Goal: Communication & Community: Ask a question

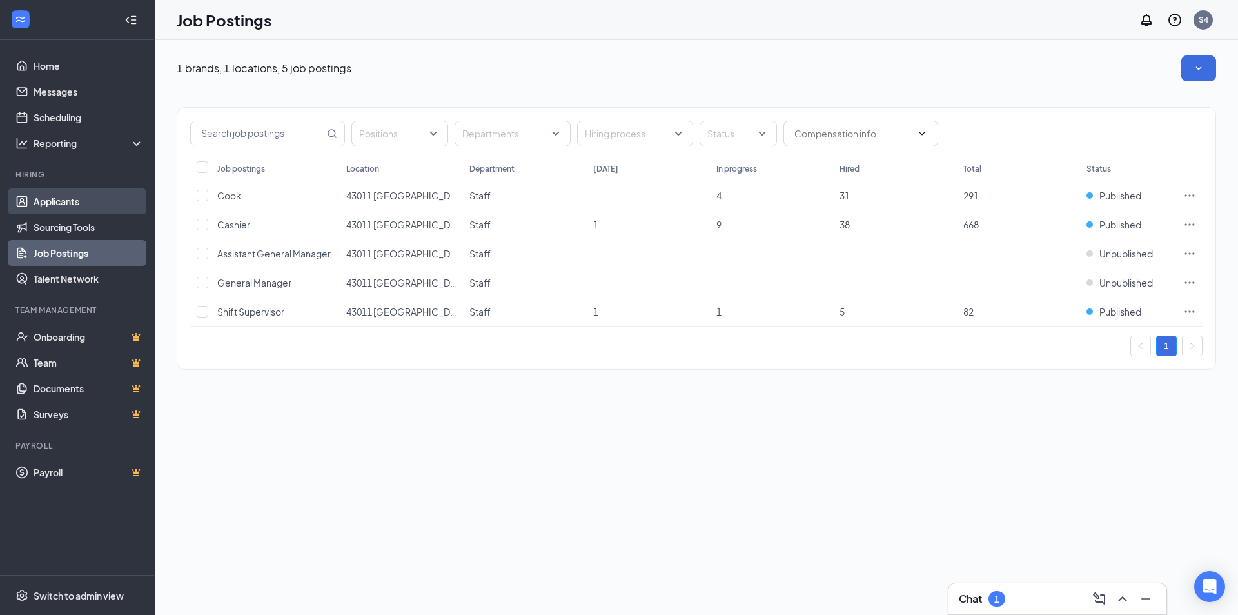
click at [83, 202] on link "Applicants" at bounding box center [89, 201] width 110 height 26
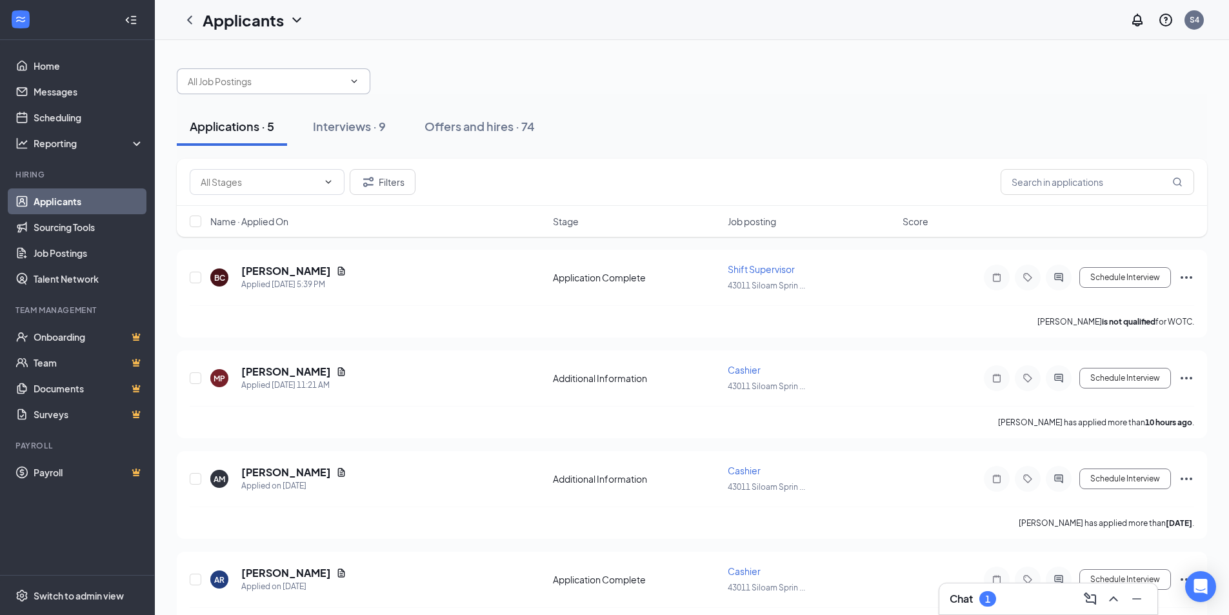
click at [258, 73] on span at bounding box center [274, 81] width 194 height 26
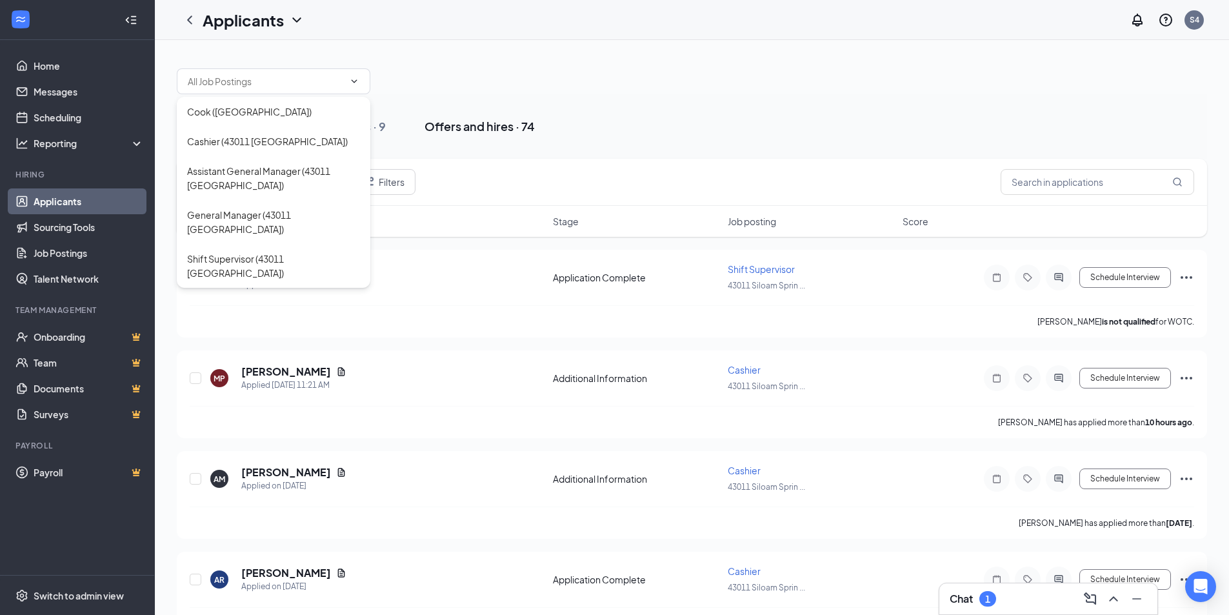
click at [442, 109] on button "Offers and hires · 74" at bounding box center [480, 126] width 136 height 39
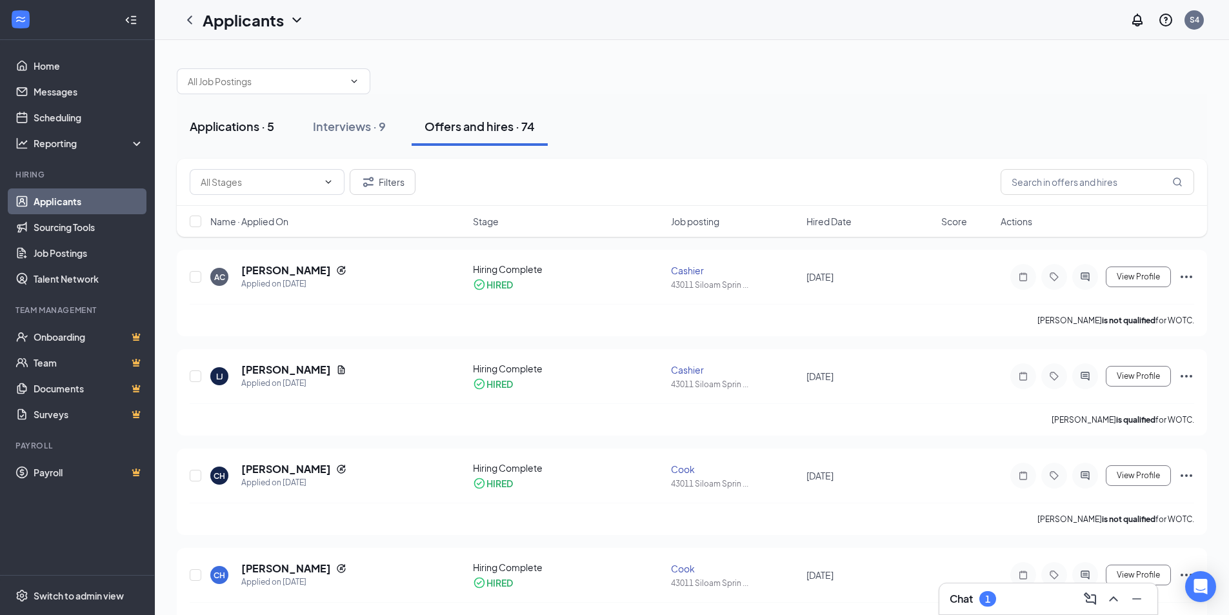
click at [220, 132] on div "Applications · 5" at bounding box center [232, 126] width 85 height 16
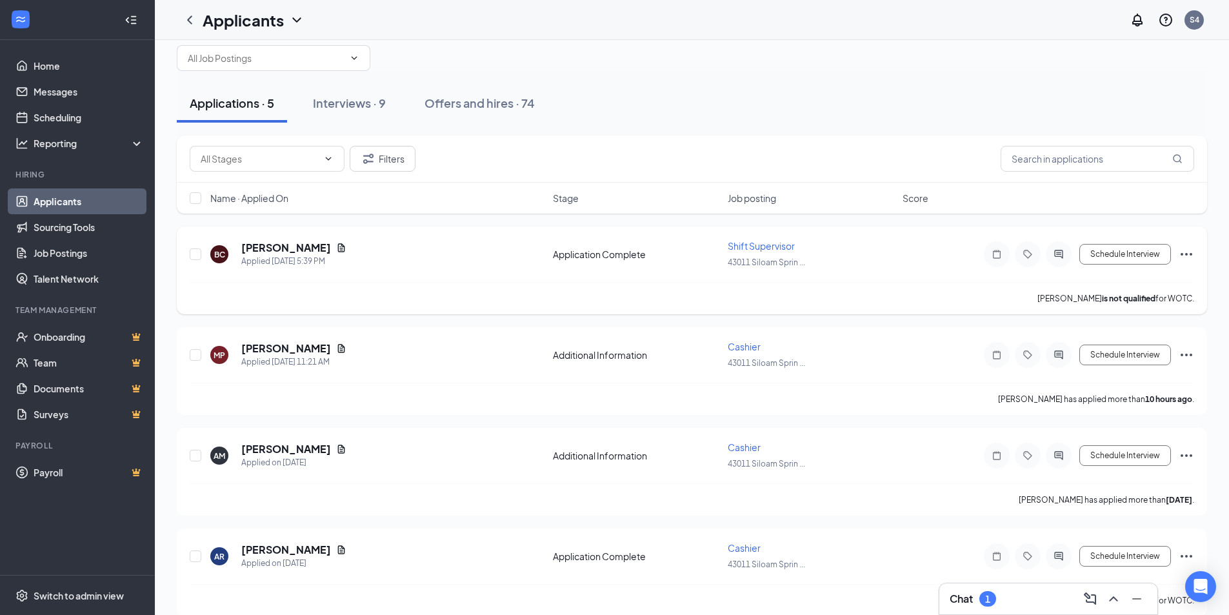
scroll to position [12, 0]
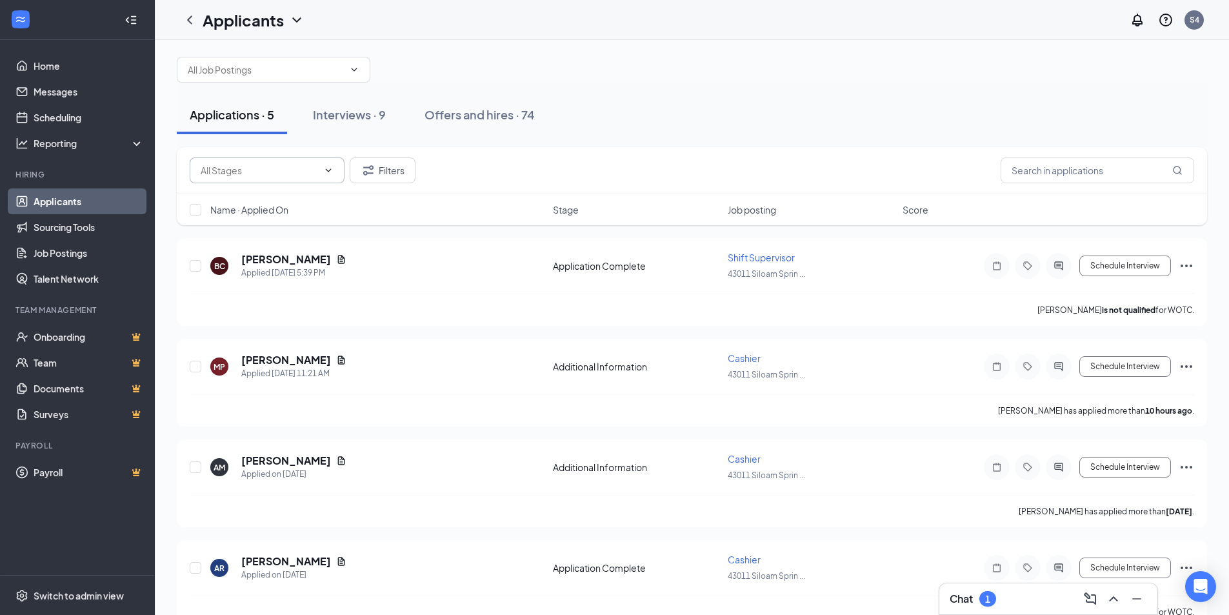
click at [318, 166] on span at bounding box center [267, 170] width 155 height 26
click at [380, 112] on div "Interviews · 9" at bounding box center [349, 114] width 73 height 16
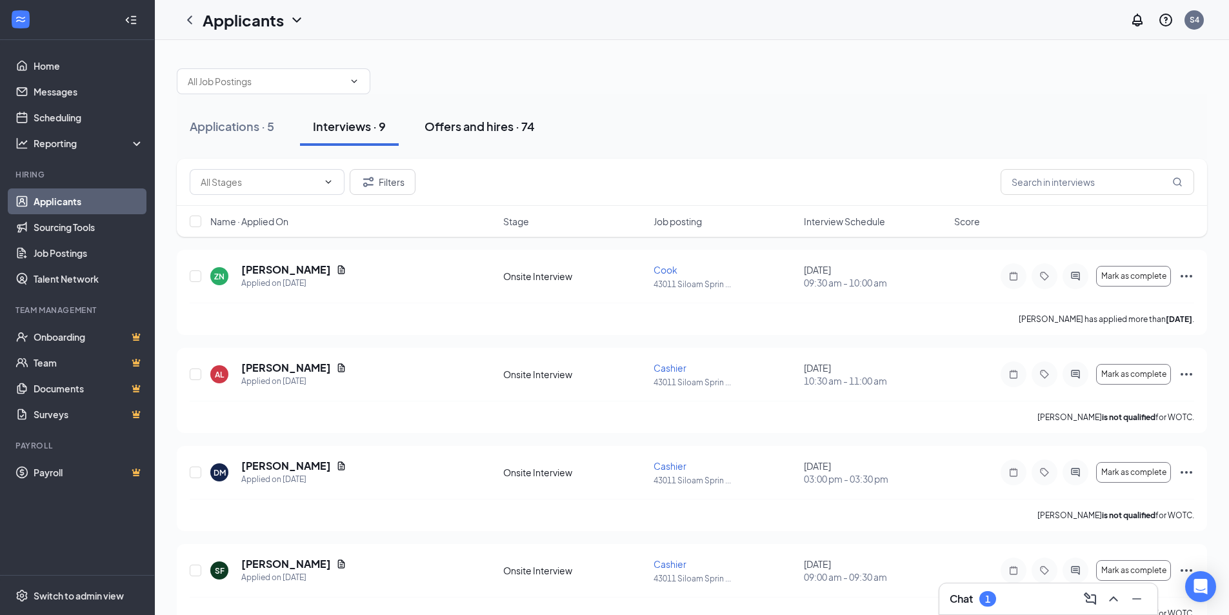
click at [490, 132] on div "Offers and hires · 74" at bounding box center [479, 126] width 110 height 16
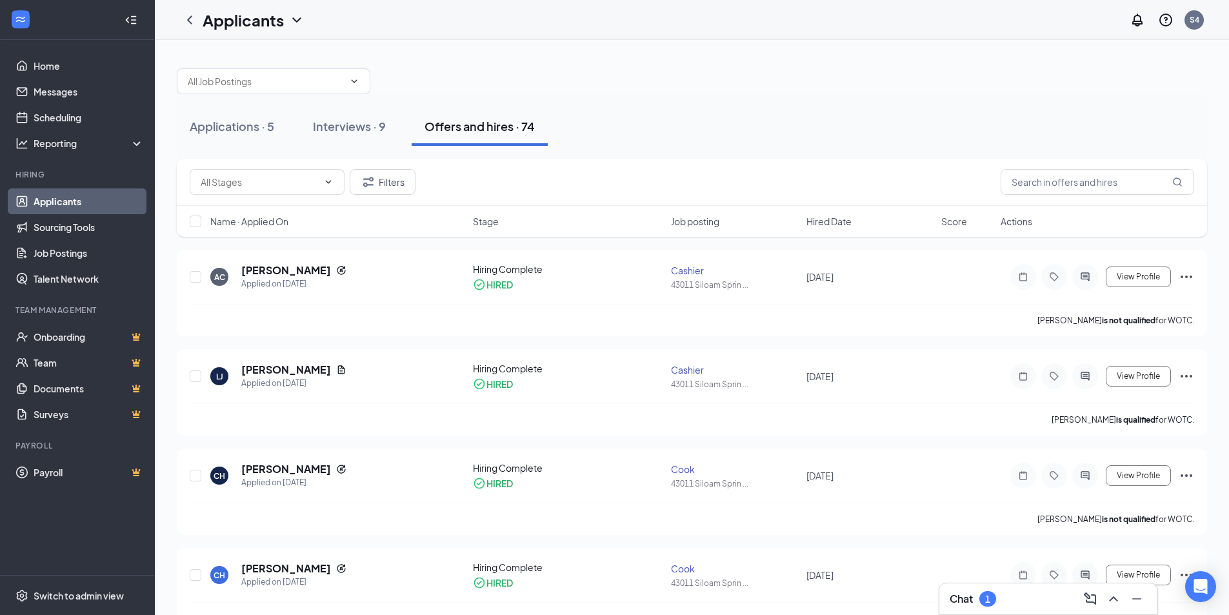
click at [299, 20] on icon "ChevronDown" at bounding box center [296, 19] width 8 height 5
click at [65, 123] on link "Scheduling" at bounding box center [89, 117] width 110 height 26
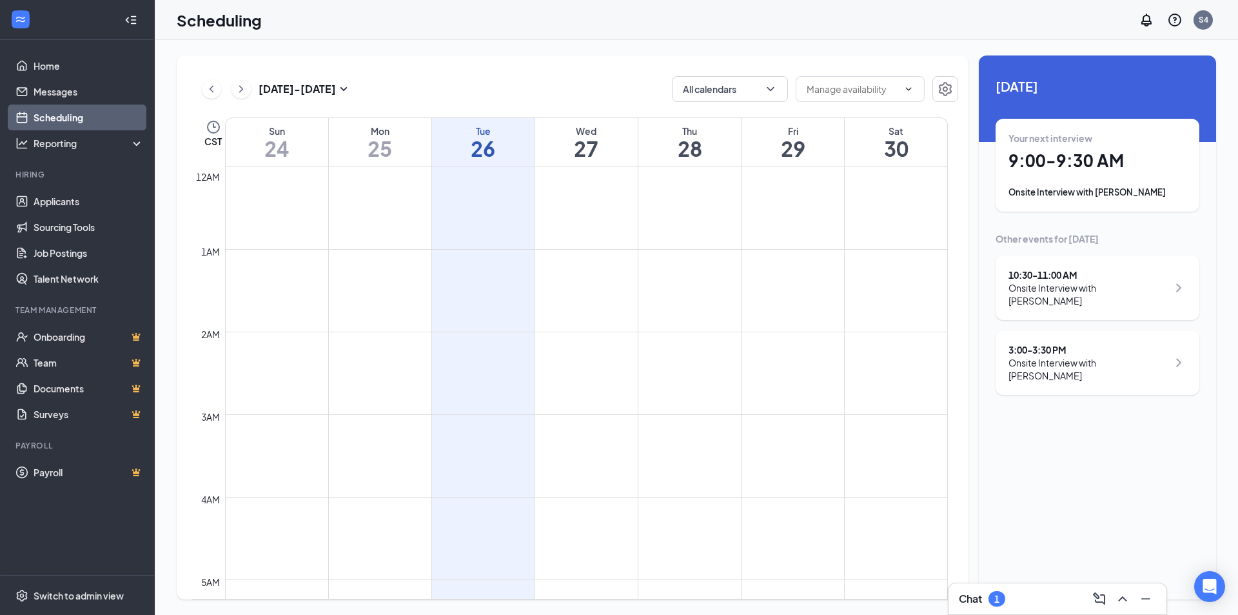
scroll to position [634, 0]
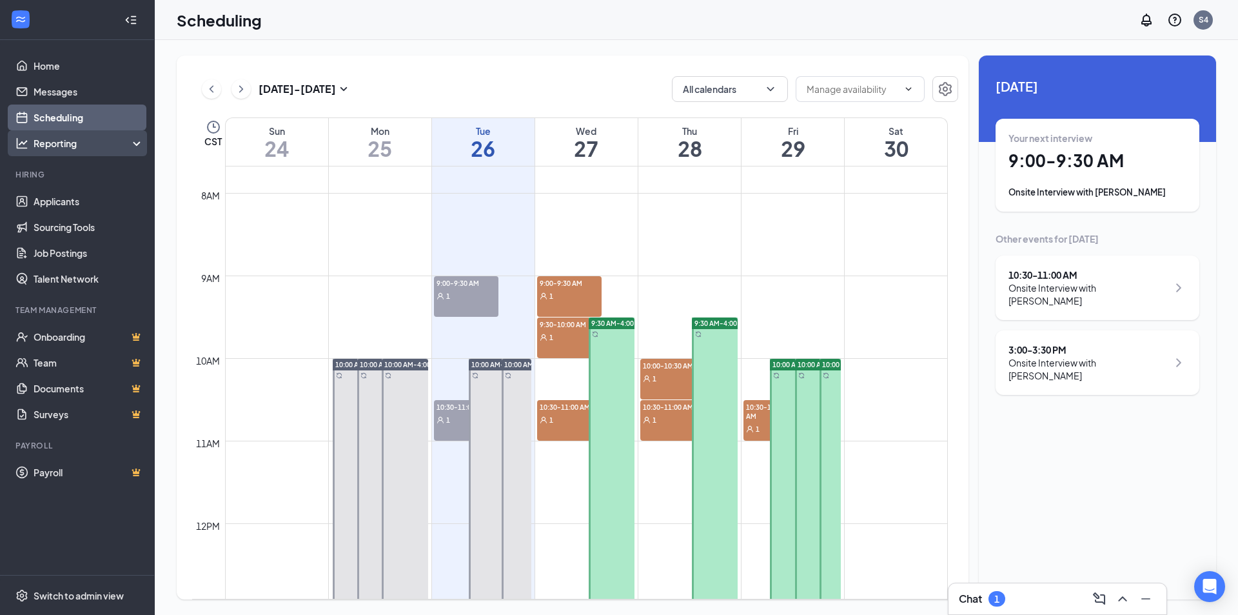
click at [85, 137] on div "Reporting" at bounding box center [89, 143] width 111 height 13
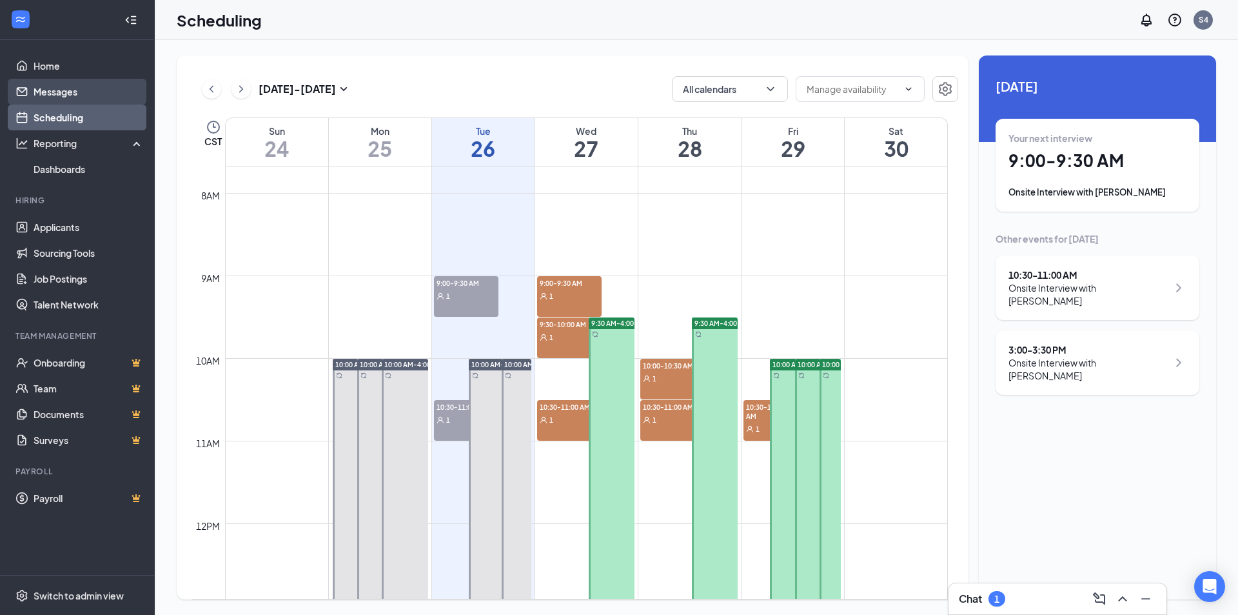
click at [81, 96] on link "Messages" at bounding box center [89, 92] width 110 height 26
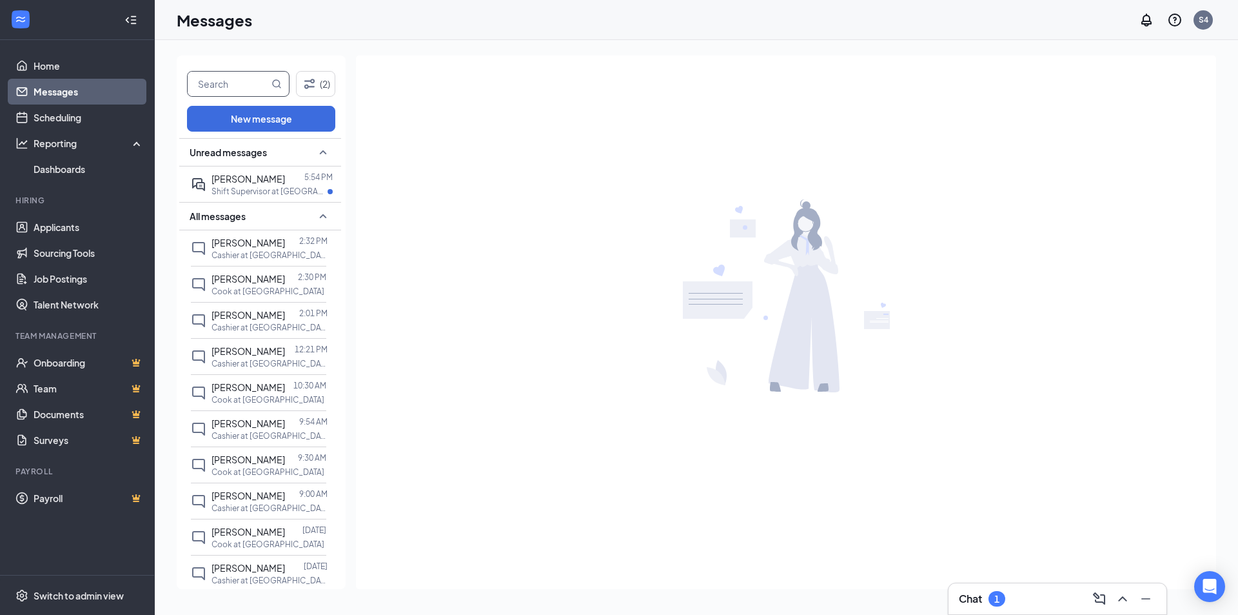
click at [240, 84] on input "text" at bounding box center [228, 84] width 81 height 25
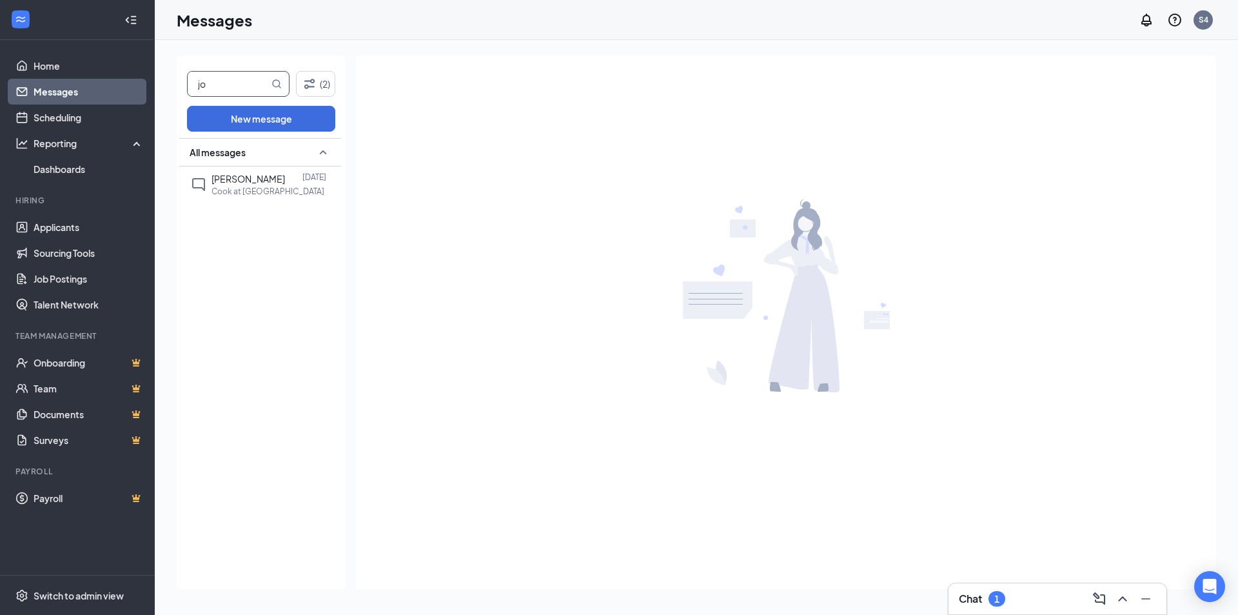
type input "j"
click at [308, 149] on div "All messages" at bounding box center [260, 152] width 162 height 28
click at [319, 152] on icon "SmallChevronDown" at bounding box center [322, 151] width 15 height 15
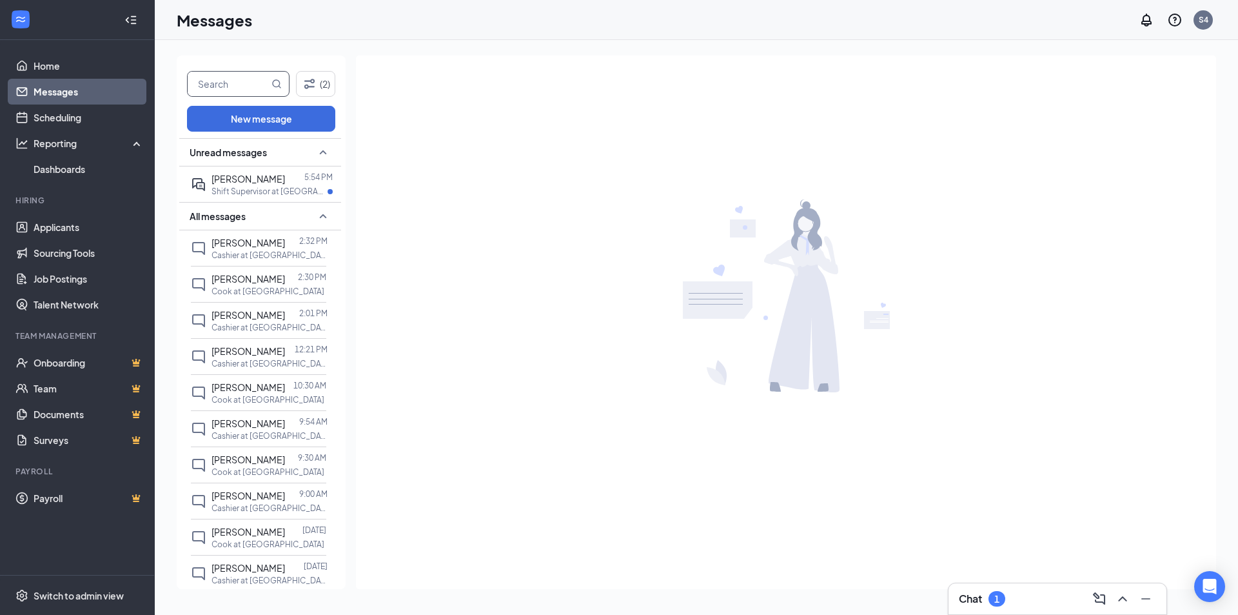
click at [230, 86] on input "text" at bounding box center [228, 84] width 81 height 25
type input "megan"
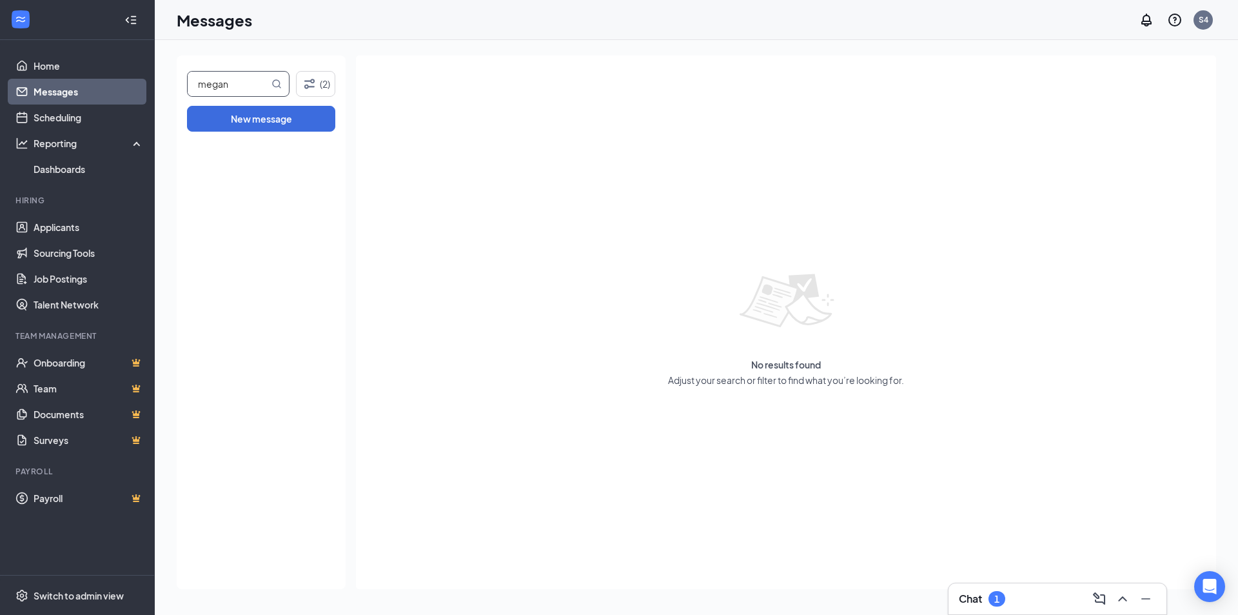
drag, startPoint x: 247, startPoint y: 85, endPoint x: 186, endPoint y: 84, distance: 60.6
click at [186, 84] on div "[PERSON_NAME] (2) New message" at bounding box center [261, 321] width 169 height 533
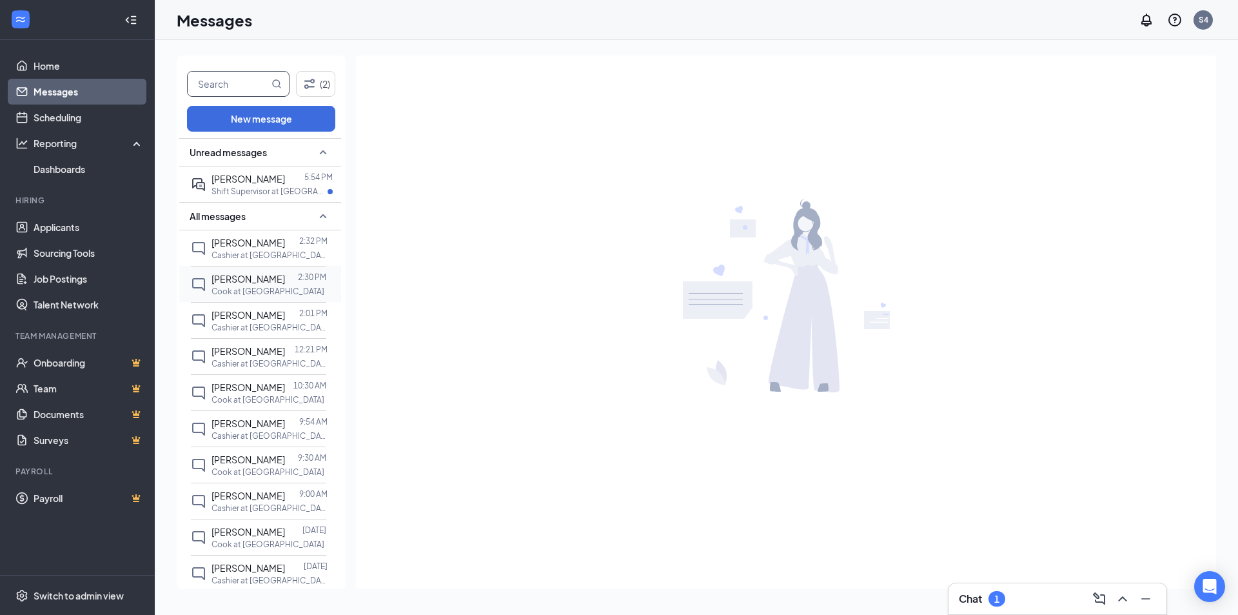
scroll to position [40, 0]
